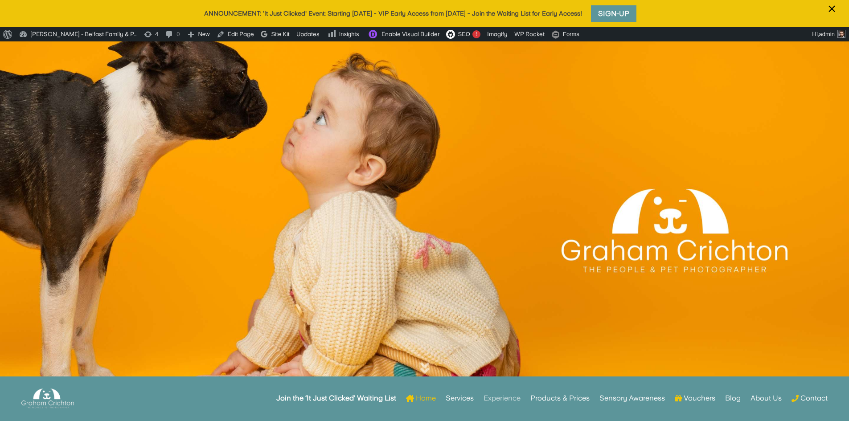
click at [501, 400] on link "Experience" at bounding box center [502, 398] width 37 height 35
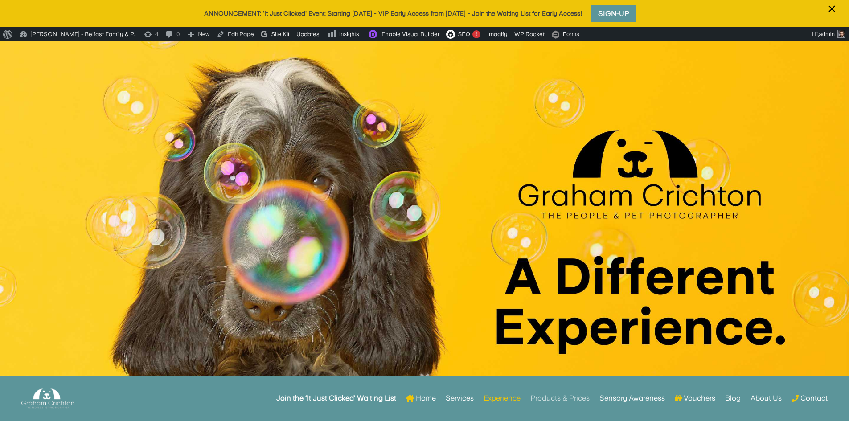
click at [558, 401] on link "Products & Prices" at bounding box center [560, 398] width 59 height 35
